Goal: Transaction & Acquisition: Purchase product/service

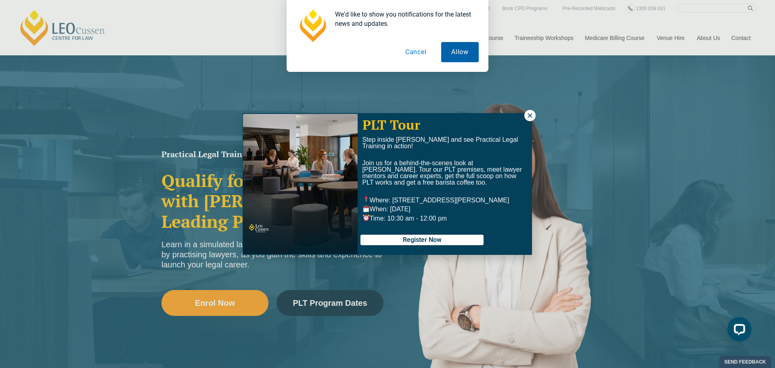
click at [448, 55] on button "Allow" at bounding box center [460, 52] width 38 height 20
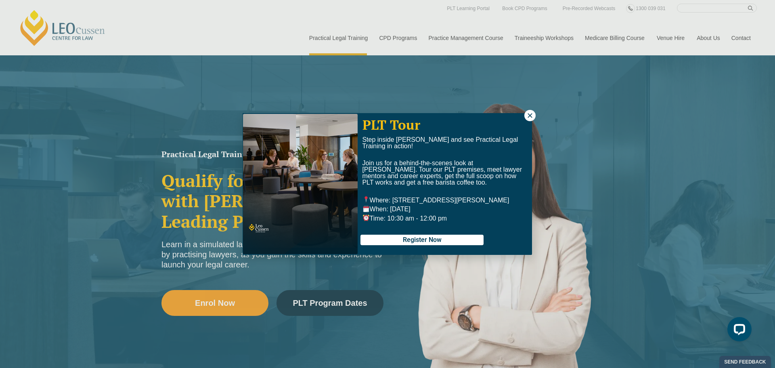
click at [736, 32] on div "PLT Tour Step inside Leo Cussen and see Practical Legal Training in action! Joi…" at bounding box center [387, 184] width 775 height 368
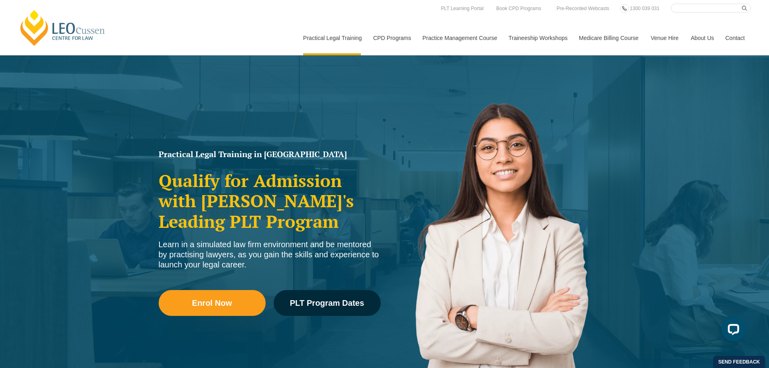
click at [739, 36] on link "Contact" at bounding box center [734, 38] width 31 height 35
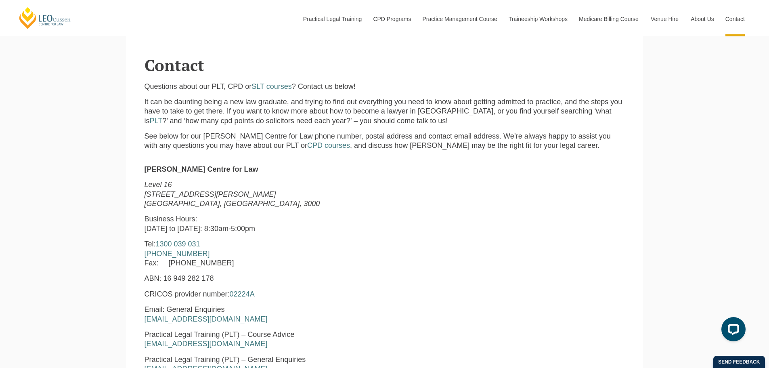
scroll to position [242, 0]
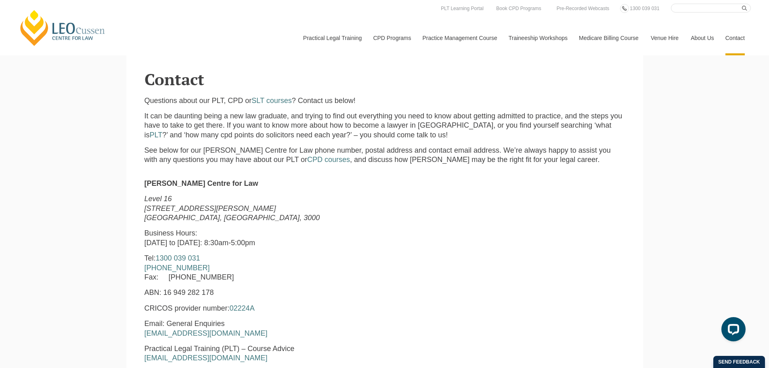
click at [467, 149] on p "See below for our [PERSON_NAME] Centre for Law phone number, postal address and…" at bounding box center [385, 155] width 480 height 19
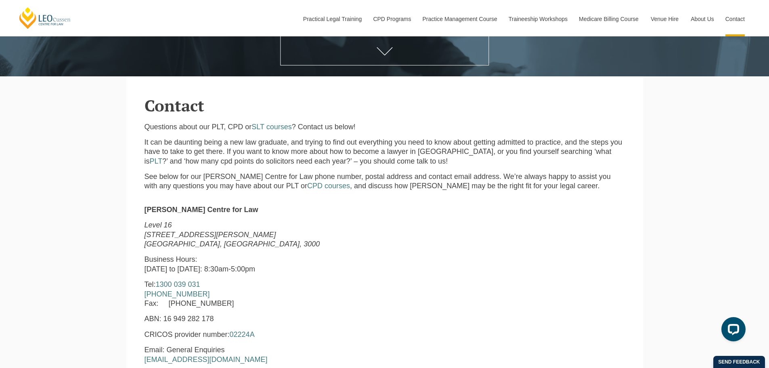
scroll to position [202, 0]
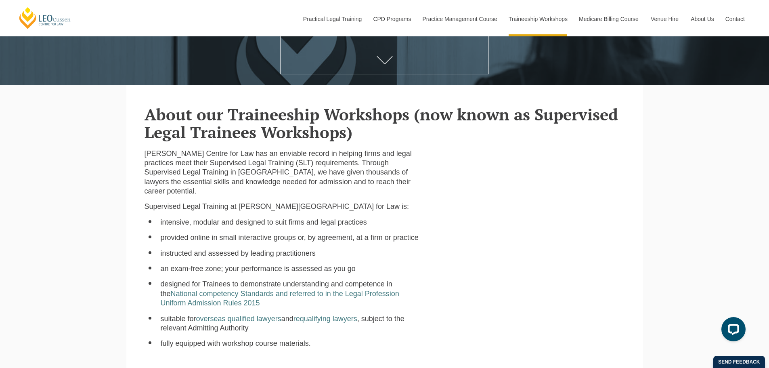
scroll to position [202, 0]
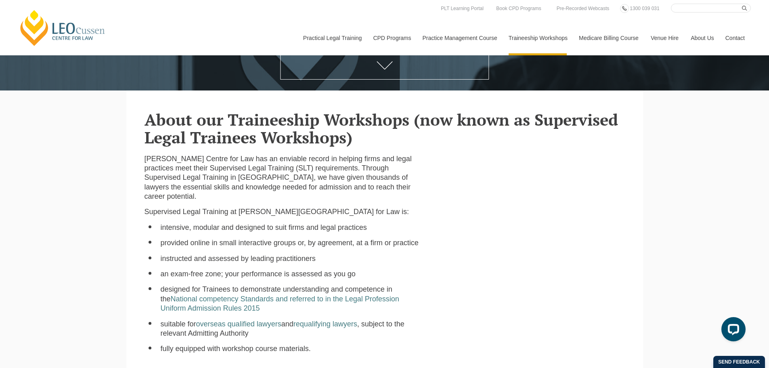
click at [628, 22] on link "Medicare Billing Course" at bounding box center [609, 38] width 72 height 35
